Goal: Check status

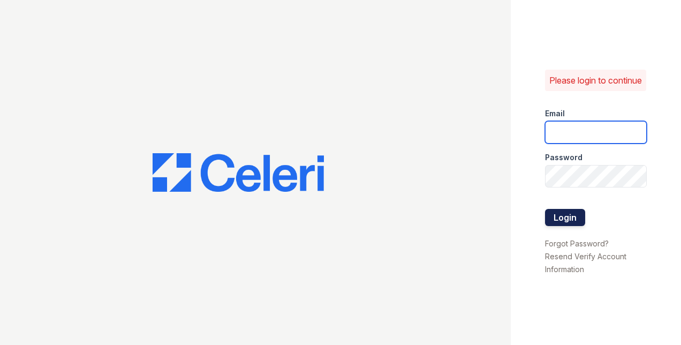
type input "[EMAIL_ADDRESS][DOMAIN_NAME]"
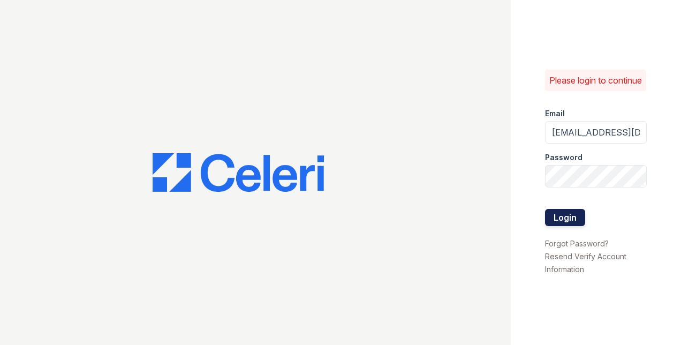
click at [561, 219] on button "Login" at bounding box center [565, 217] width 40 height 17
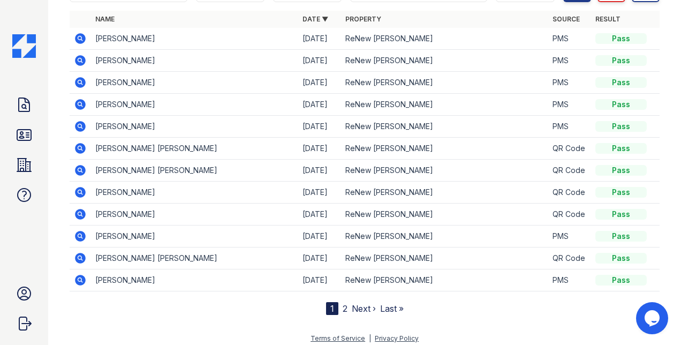
scroll to position [120, 0]
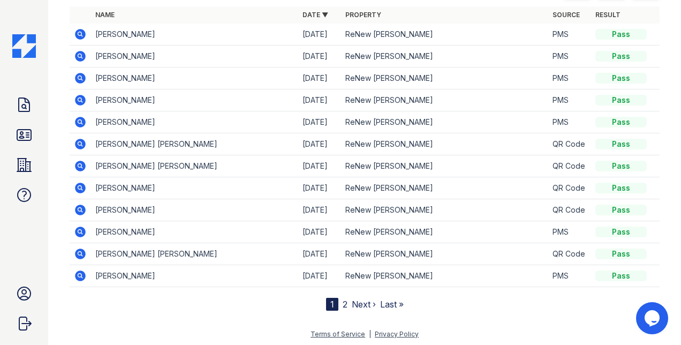
click at [343, 303] on link "2" at bounding box center [345, 304] width 5 height 11
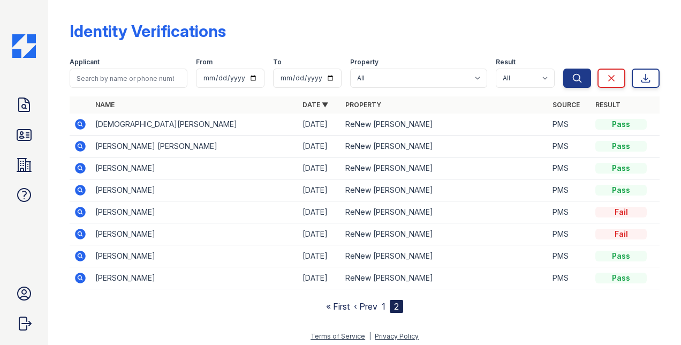
click at [382, 305] on link "1" at bounding box center [384, 306] width 4 height 11
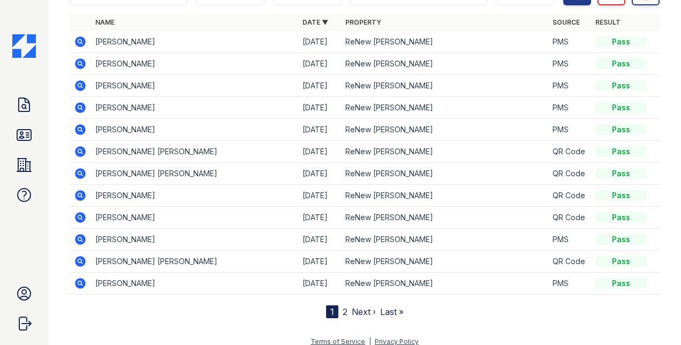
scroll to position [90, 0]
